Goal: Task Accomplishment & Management: Complete application form

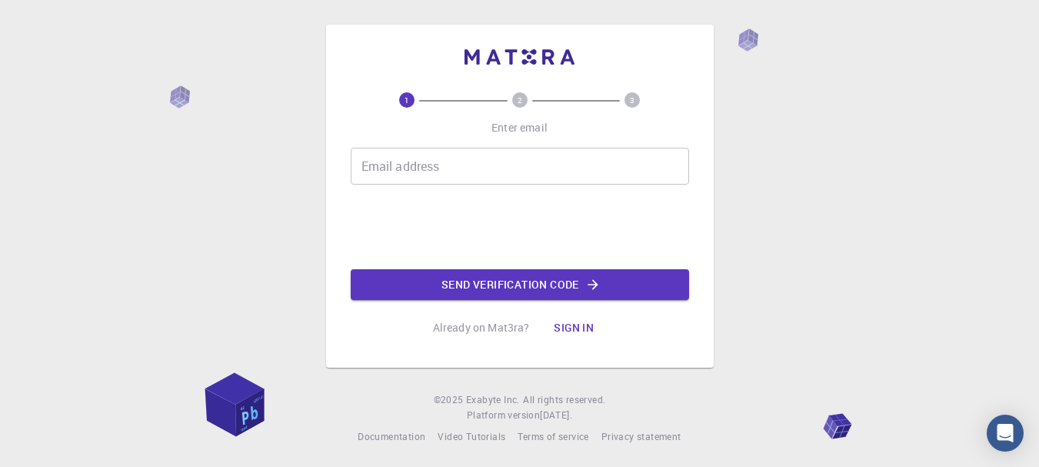
click at [419, 168] on div "Email address Email address" at bounding box center [520, 166] width 338 height 37
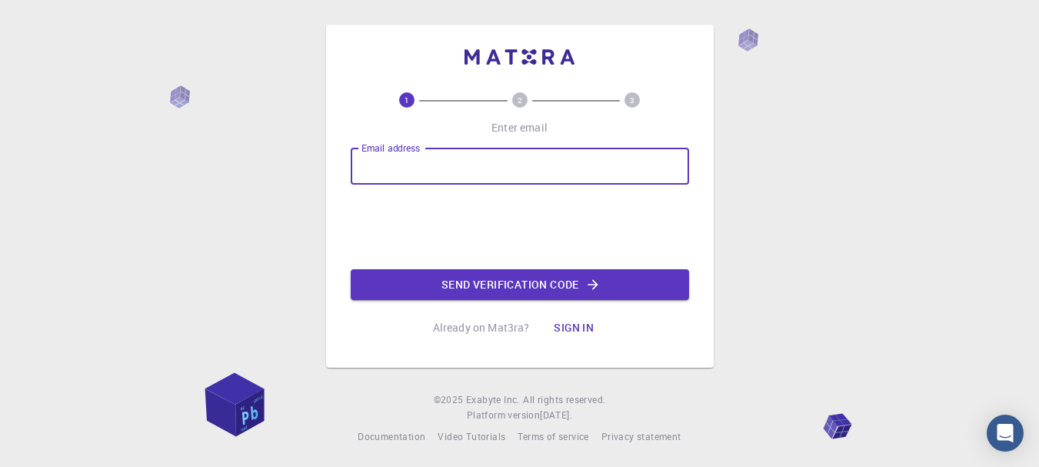
type input "[EMAIL_ADDRESS][DOMAIN_NAME]"
click at [543, 288] on button "Send verification code" at bounding box center [520, 284] width 338 height 31
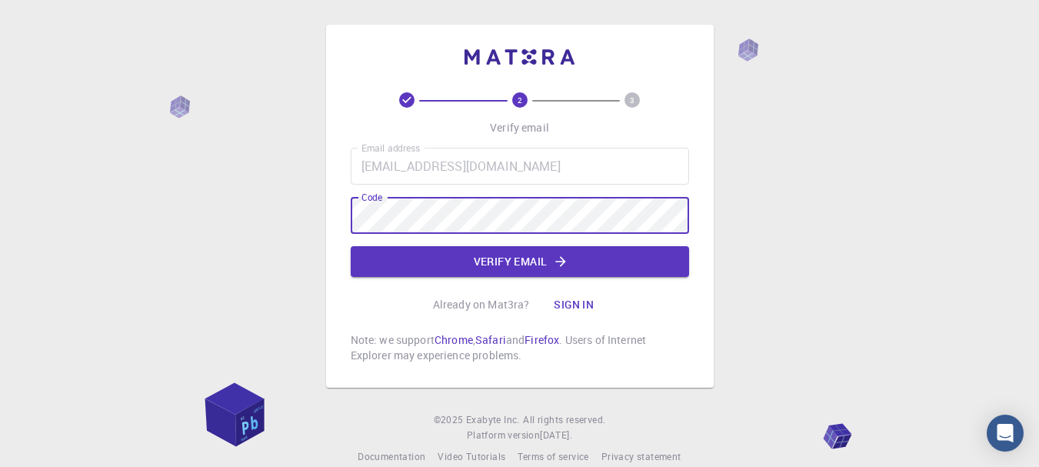
click at [601, 260] on button "Verify email" at bounding box center [520, 261] width 338 height 31
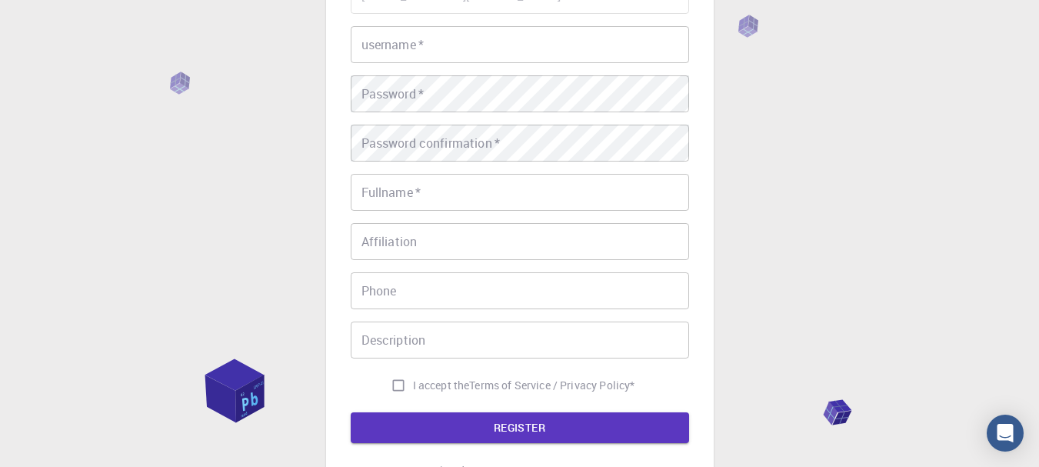
scroll to position [77, 0]
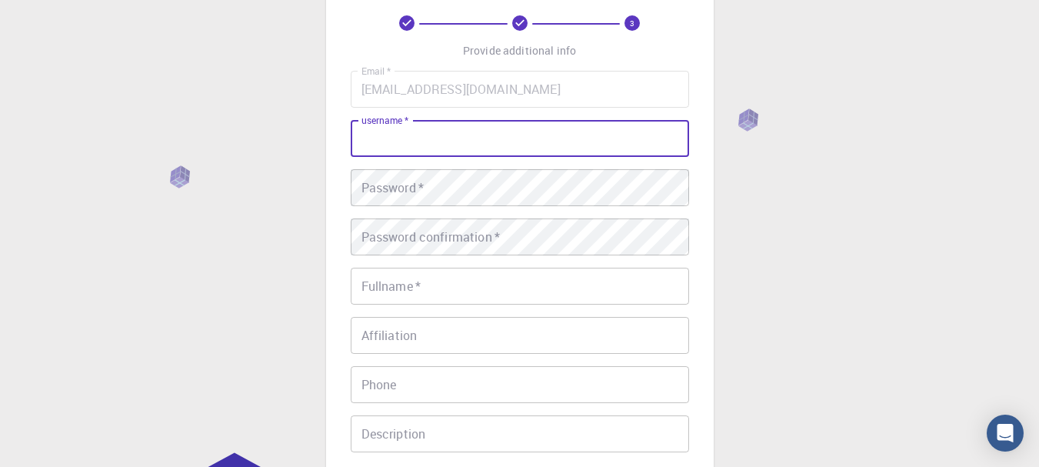
click at [507, 141] on input "username   *" at bounding box center [520, 138] width 338 height 37
type input "carmento"
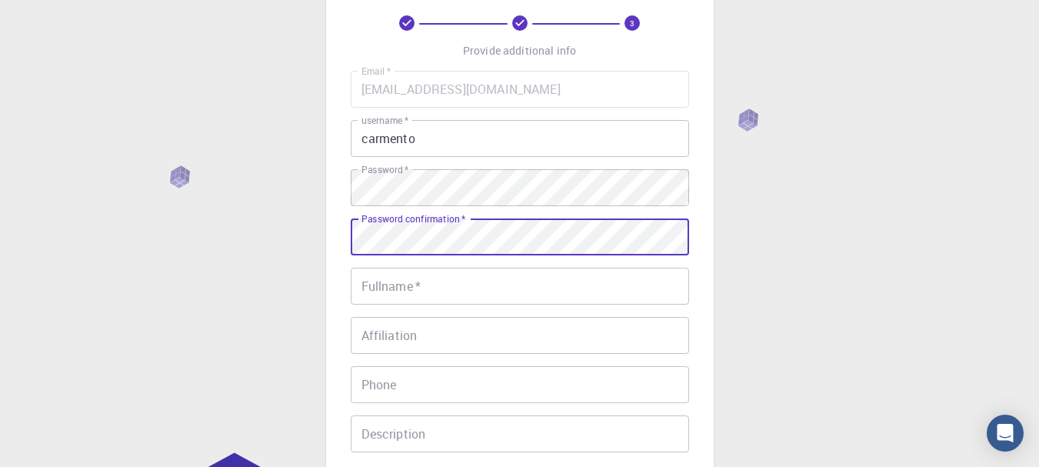
scroll to position [154, 0]
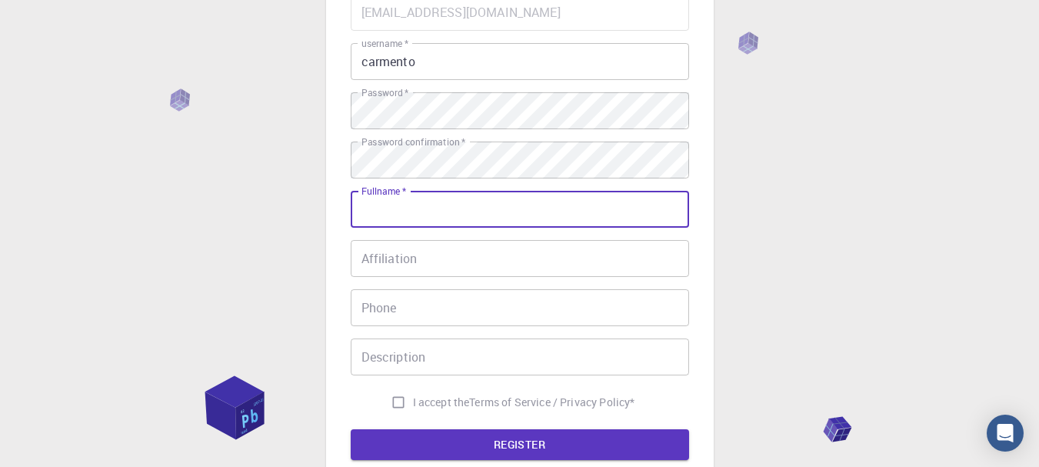
click at [473, 208] on input "Fullname   *" at bounding box center [520, 209] width 338 height 37
type input "[PERSON_NAME] Del [PERSON_NAME]"
click at [454, 271] on input "Affiliation" at bounding box center [520, 258] width 338 height 37
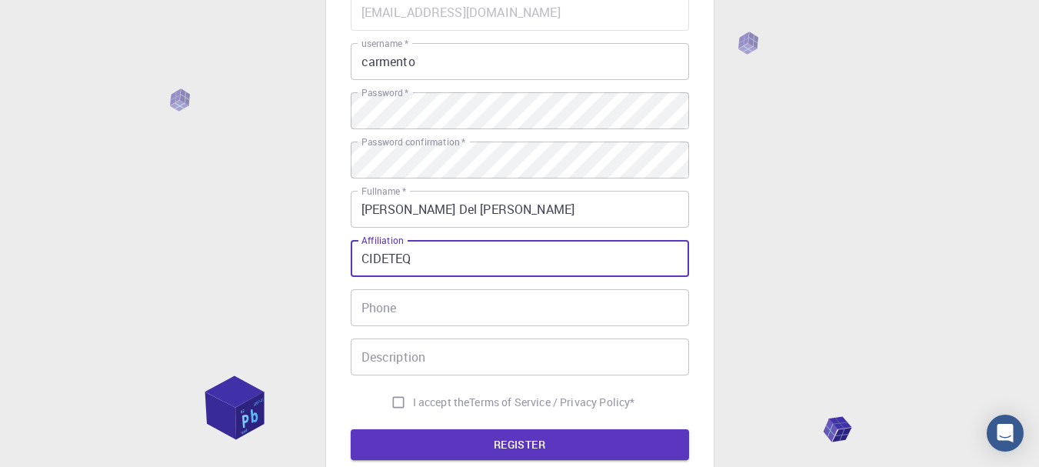
type input "CIDETEQ"
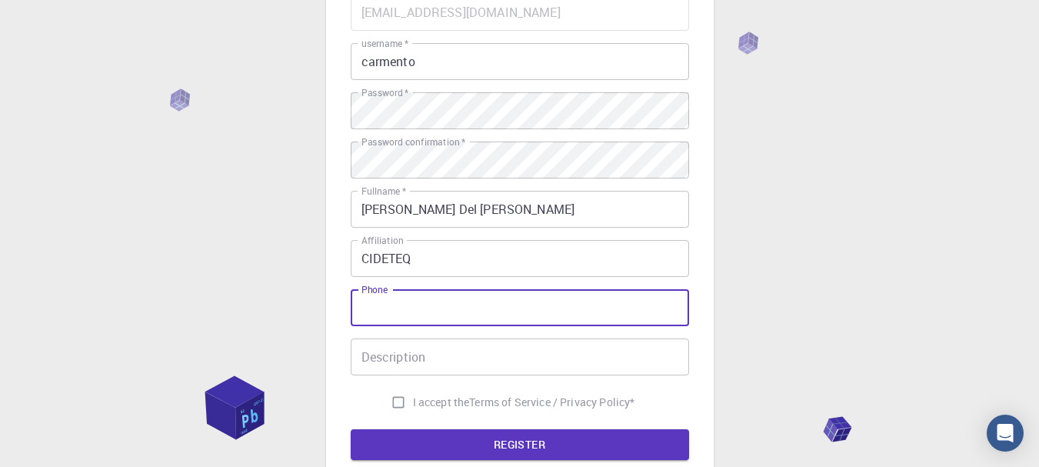
click at [447, 296] on input "Phone" at bounding box center [520, 307] width 338 height 37
type input "7"
click at [399, 406] on input "I accept the Terms of Service / Privacy Policy *" at bounding box center [398, 402] width 29 height 29
checkbox input "true"
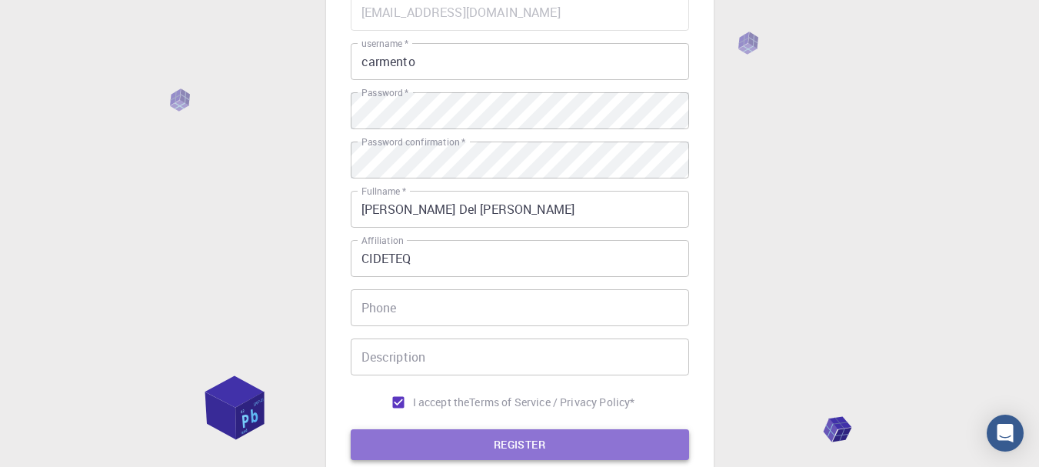
click at [498, 441] on button "REGISTER" at bounding box center [520, 444] width 338 height 31
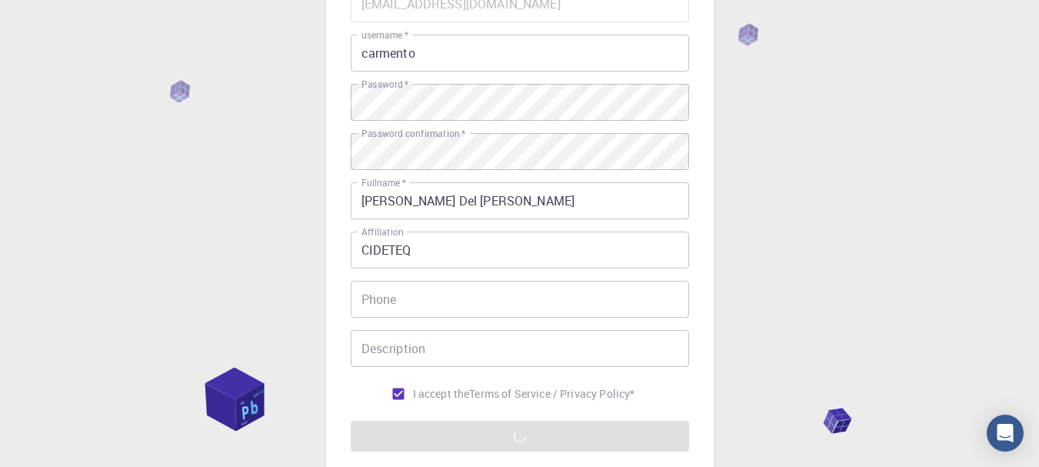
scroll to position [308, 0]
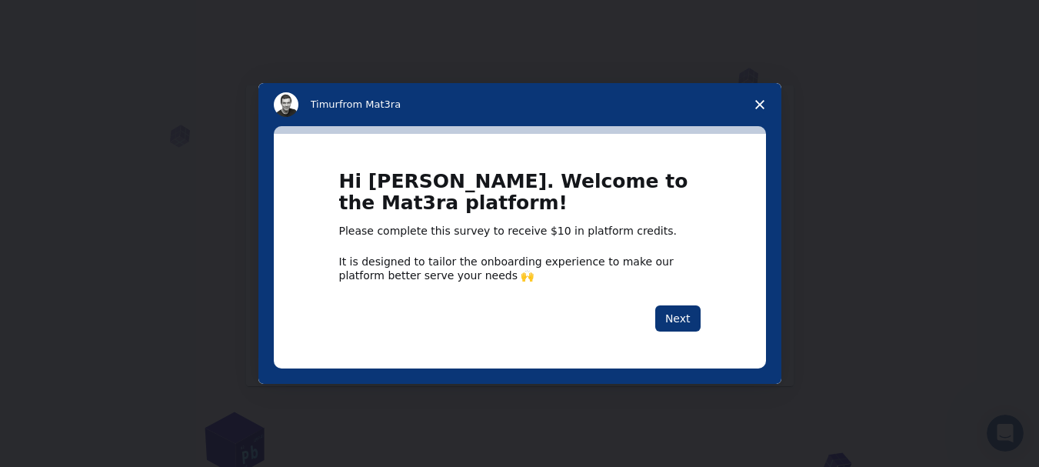
click at [766, 98] on span "Close survey" at bounding box center [759, 104] width 43 height 43
